Goal: Information Seeking & Learning: Learn about a topic

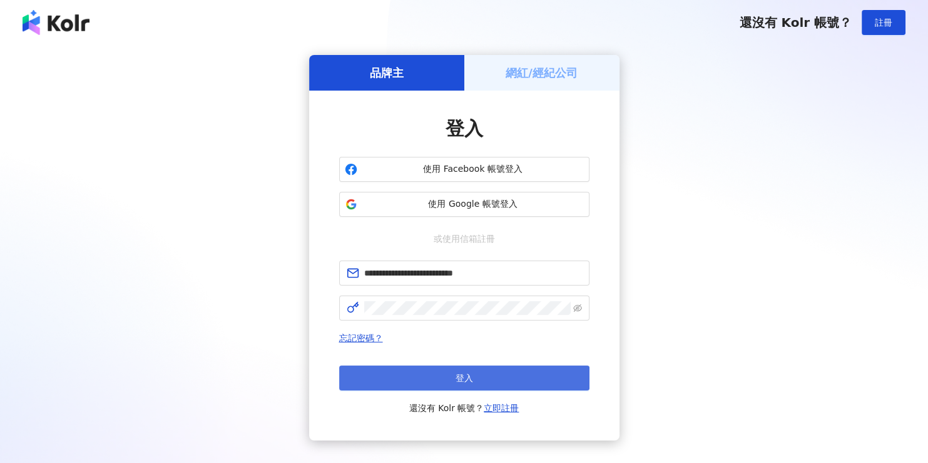
click at [442, 377] on button "登入" at bounding box center [464, 378] width 250 height 25
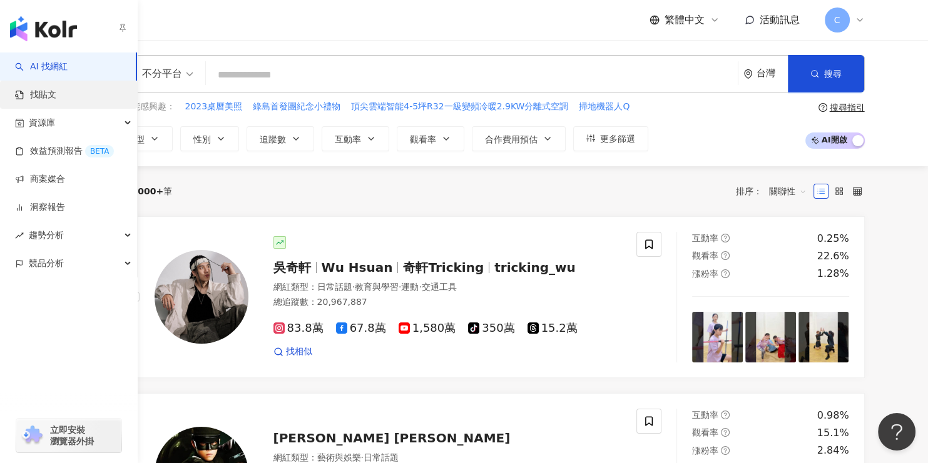
click at [39, 95] on link "找貼文" at bounding box center [35, 95] width 41 height 13
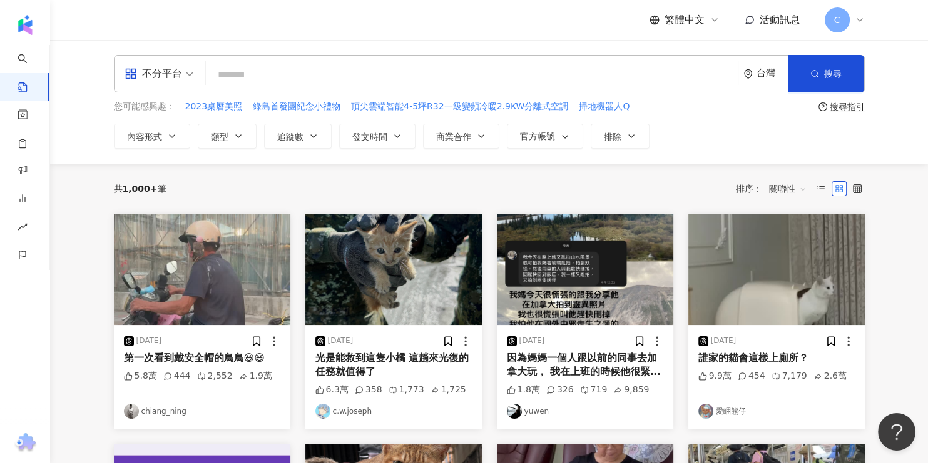
click at [260, 76] on input "search" at bounding box center [472, 74] width 522 height 27
type input "*"
type input "***"
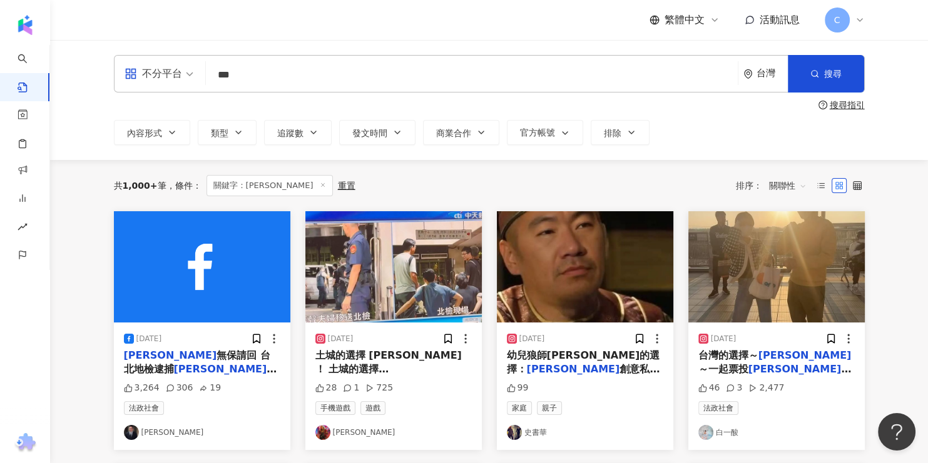
click at [179, 75] on div "不分平台" at bounding box center [153, 74] width 58 height 20
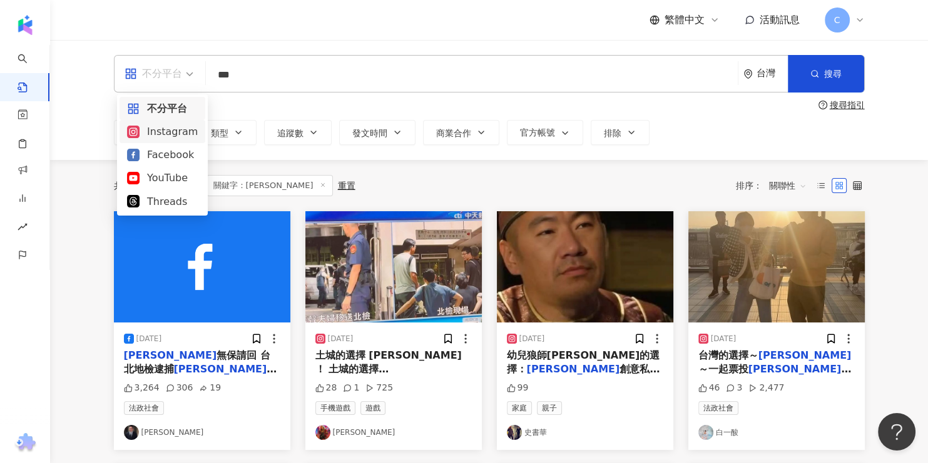
click at [374, 180] on div "共 1,000+ 筆 條件 ： 關鍵字：[PERSON_NAME]置 排序： 關聯性" at bounding box center [489, 185] width 751 height 21
